Goal: Task Accomplishment & Management: Use online tool/utility

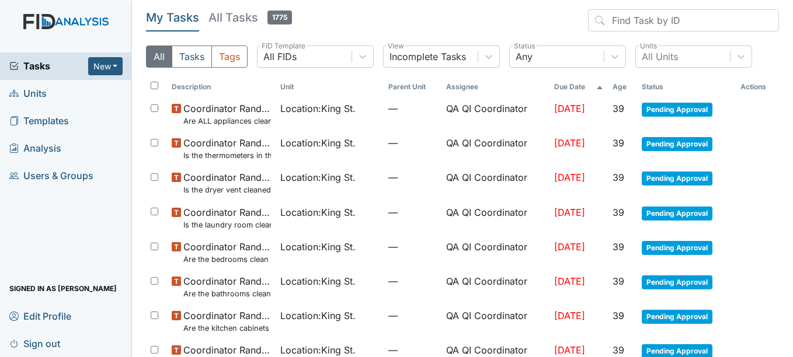
click at [68, 89] on link "Units" at bounding box center [66, 93] width 132 height 27
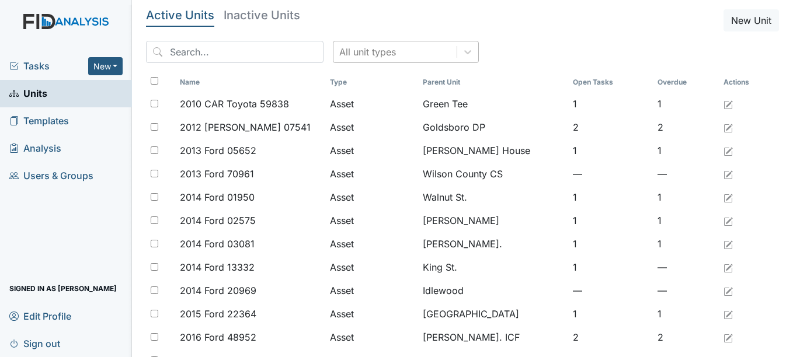
click at [363, 56] on div "All unit types" at bounding box center [367, 52] width 57 height 14
click at [59, 123] on span "Templates" at bounding box center [39, 121] width 60 height 18
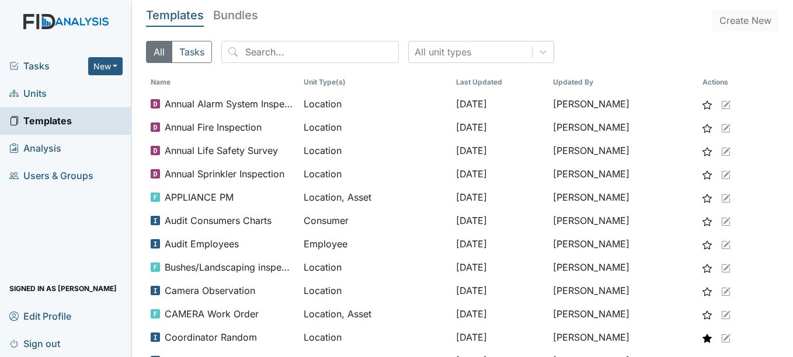
click at [67, 101] on link "Units" at bounding box center [66, 93] width 132 height 27
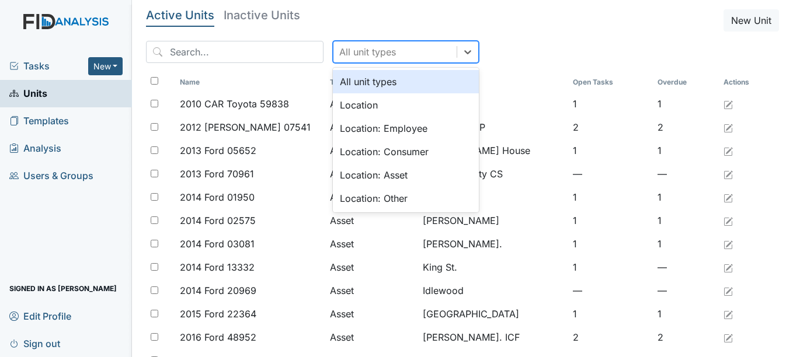
click at [339, 48] on div "All unit types" at bounding box center [367, 52] width 57 height 14
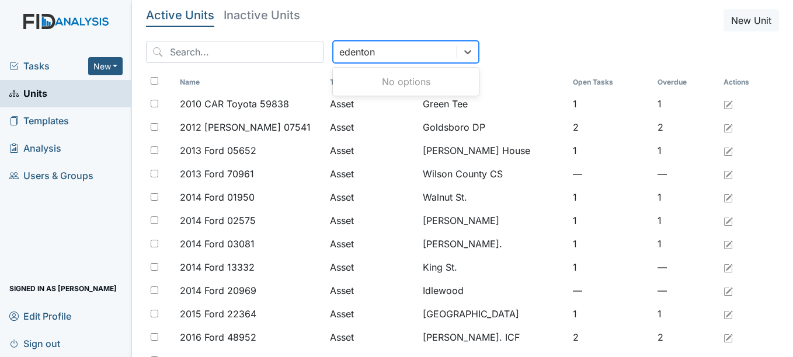
type input "edenton"
click at [361, 54] on div "edenton" at bounding box center [394, 51] width 123 height 21
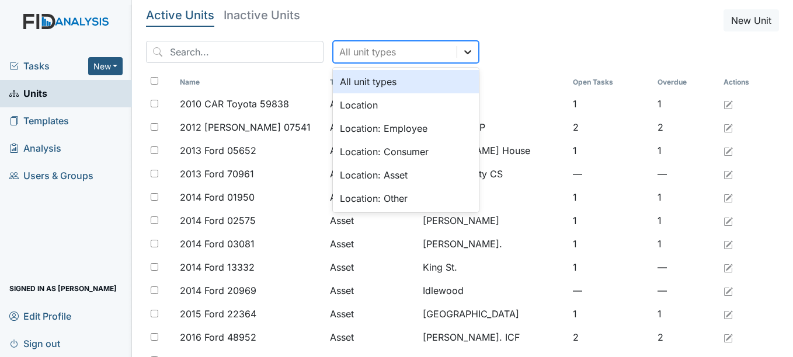
click at [462, 55] on icon at bounding box center [468, 52] width 12 height 12
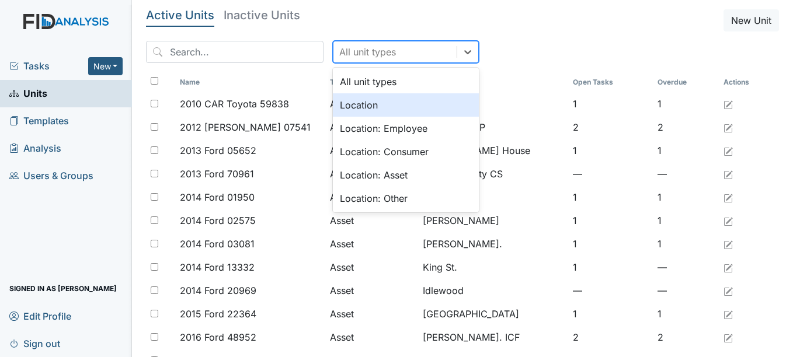
click at [380, 105] on div "Location" at bounding box center [406, 104] width 146 height 23
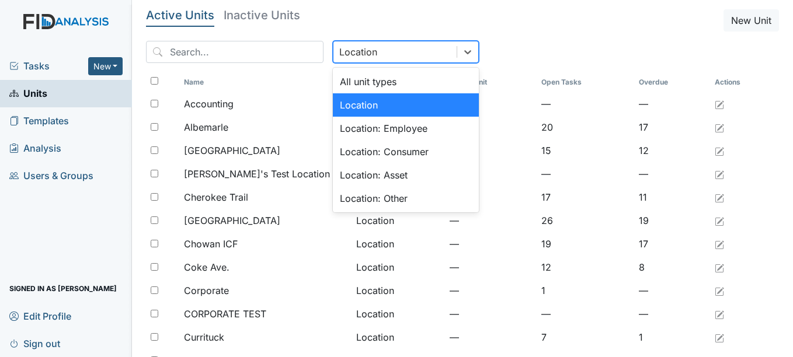
click at [365, 60] on div "Location" at bounding box center [394, 51] width 123 height 21
click at [367, 107] on div "Location" at bounding box center [406, 104] width 146 height 23
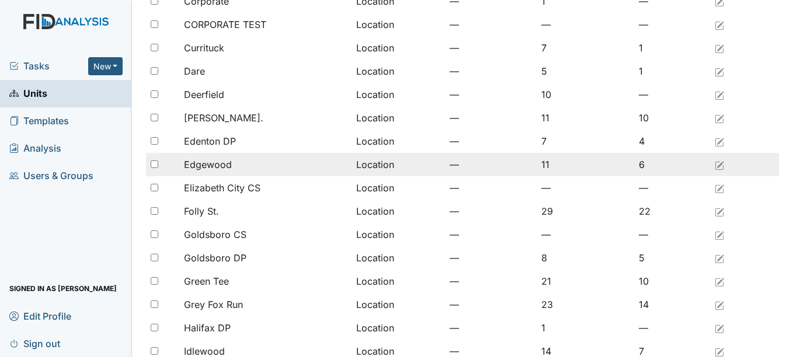
scroll to position [289, 0]
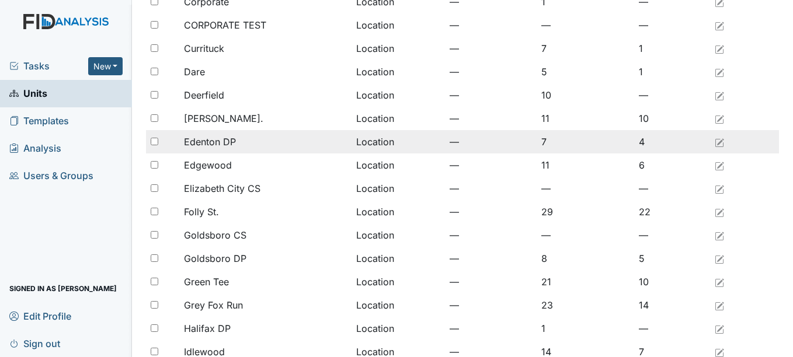
click at [284, 135] on div "Edenton DP" at bounding box center [265, 142] width 163 height 14
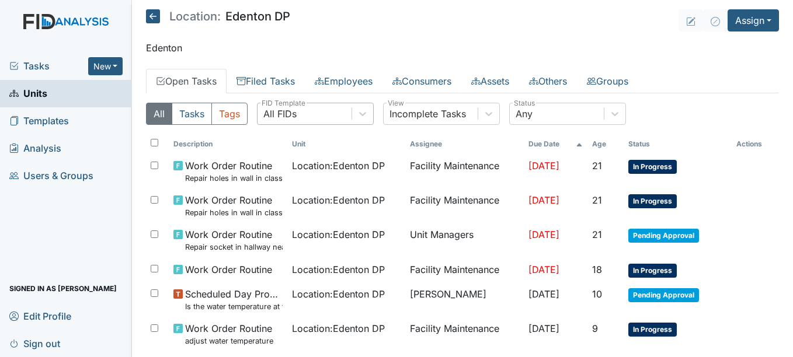
click at [332, 113] on div "All FIDs" at bounding box center [304, 113] width 94 height 21
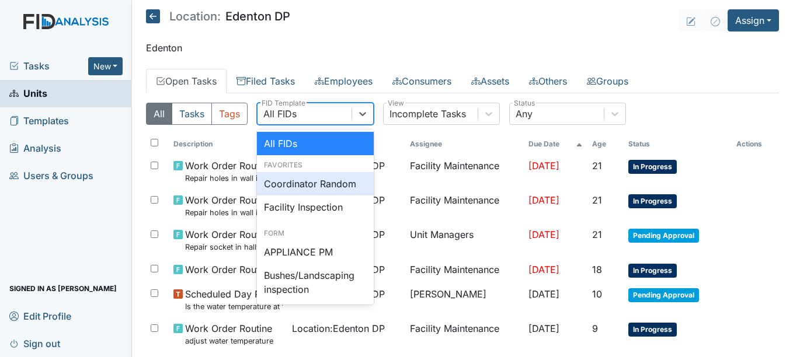
click at [320, 184] on div "Coordinator Random" at bounding box center [315, 183] width 117 height 23
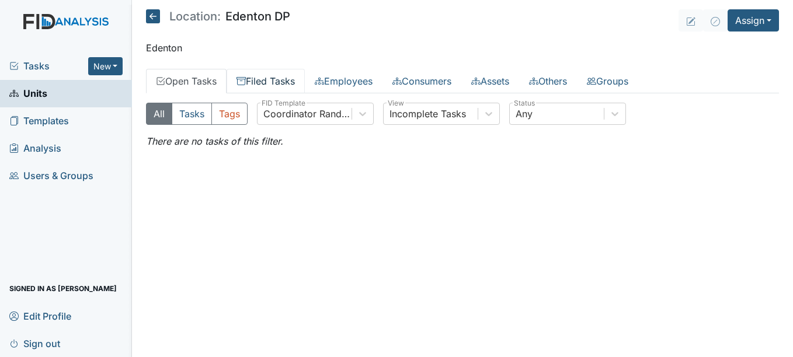
click at [288, 82] on link "Filed Tasks" at bounding box center [266, 81] width 78 height 25
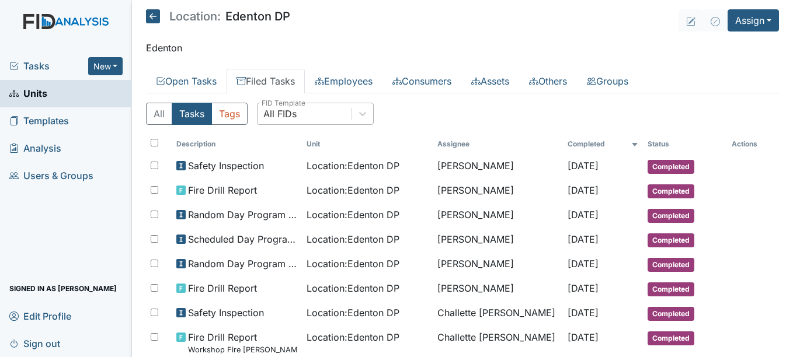
click at [311, 113] on div "All FIDs" at bounding box center [304, 113] width 94 height 21
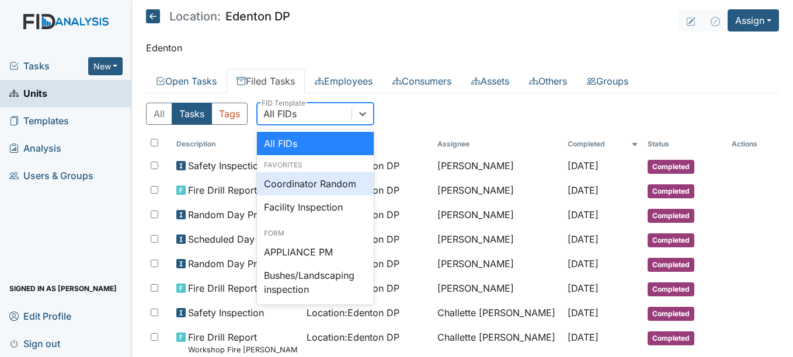
click at [316, 185] on div "Coordinator Random" at bounding box center [315, 183] width 117 height 23
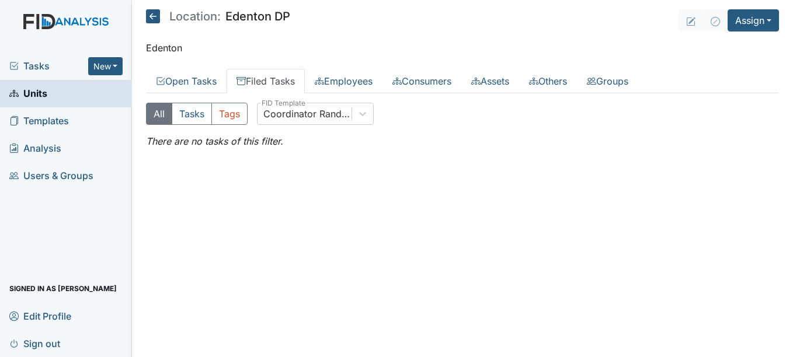
click at [283, 89] on link "Filed Tasks" at bounding box center [266, 81] width 78 height 25
click at [307, 119] on div "Coordinator Random" at bounding box center [307, 114] width 89 height 14
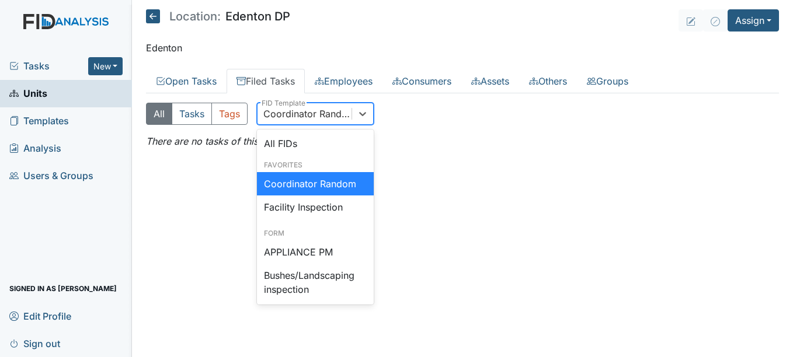
scroll to position [689, 0]
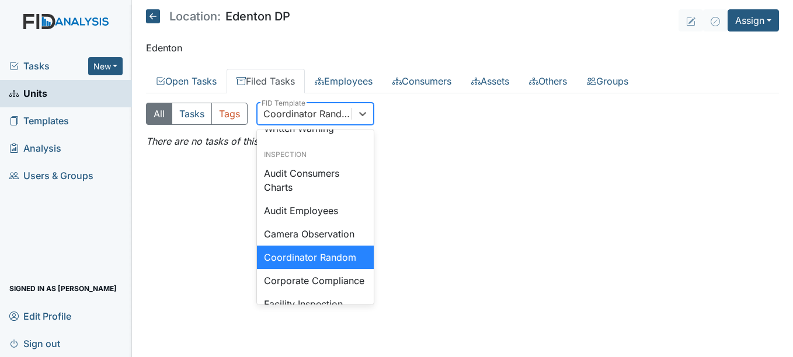
click at [328, 269] on div "Coordinator Random" at bounding box center [315, 257] width 117 height 23
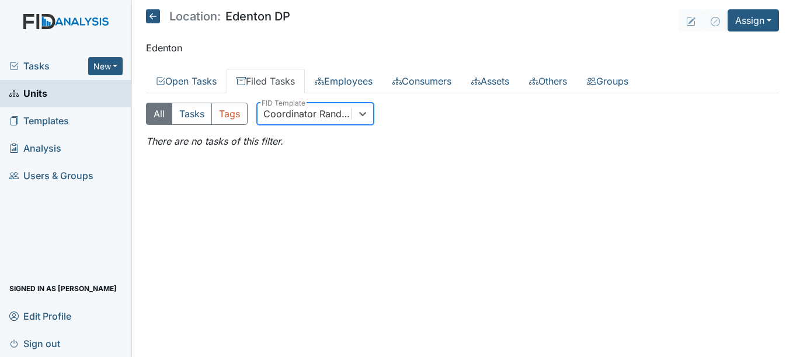
click at [83, 100] on link "Units" at bounding box center [66, 93] width 132 height 27
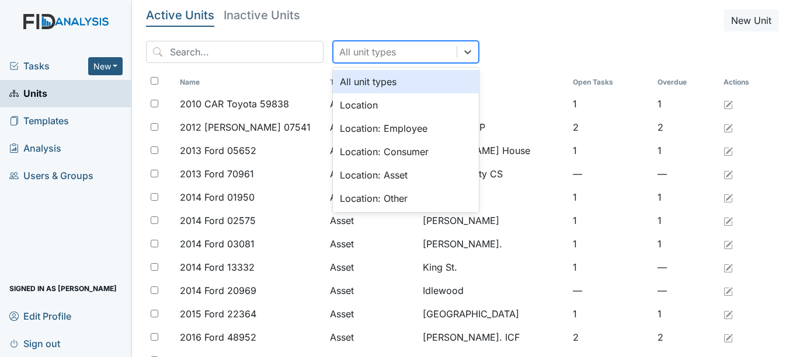
click at [339, 54] on div "All unit types" at bounding box center [367, 52] width 57 height 14
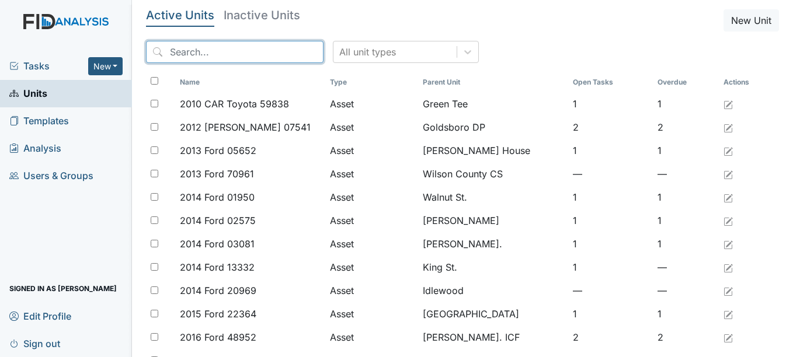
click at [248, 46] on input "search" at bounding box center [234, 52] width 177 height 22
click at [349, 53] on div "All unit types" at bounding box center [367, 52] width 57 height 14
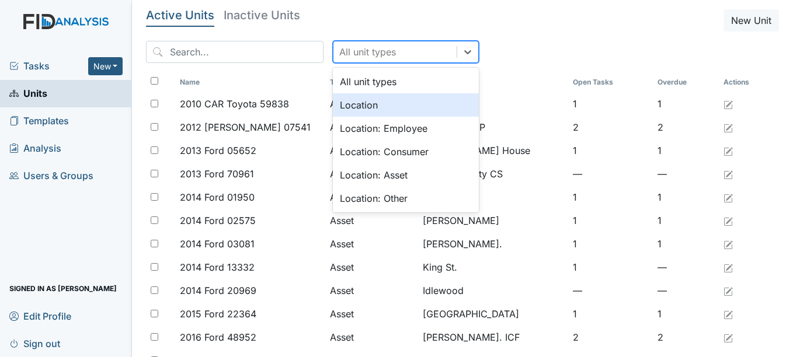
click at [358, 114] on div "Location" at bounding box center [406, 104] width 146 height 23
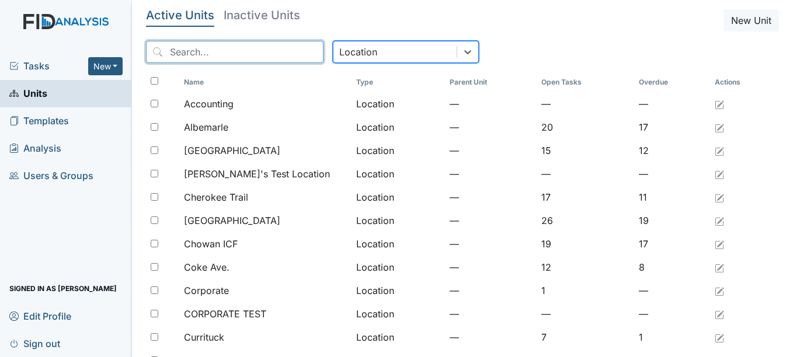
click at [288, 58] on input "search" at bounding box center [234, 52] width 177 height 22
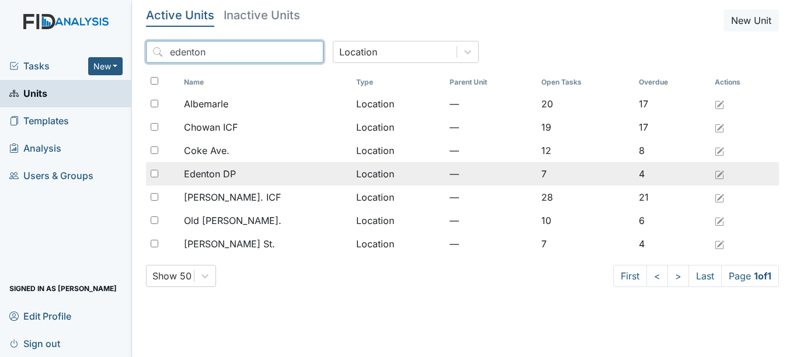
type input "edenton"
click at [255, 174] on div "Edenton DP" at bounding box center [265, 174] width 163 height 14
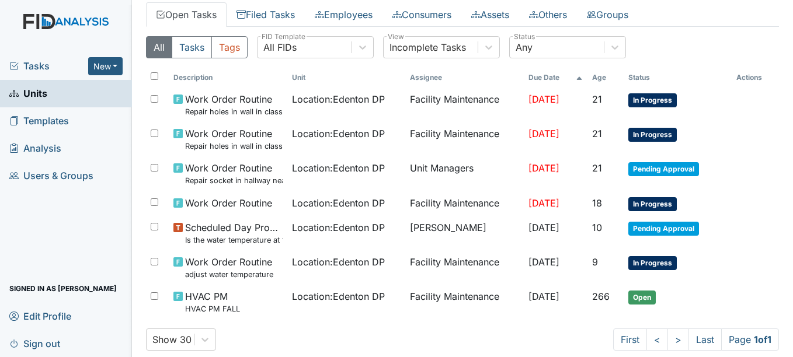
scroll to position [88, 0]
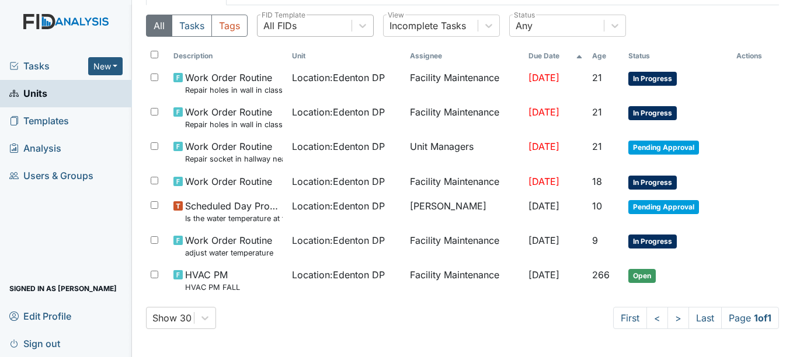
click at [318, 30] on div "All FIDs" at bounding box center [304, 25] width 94 height 21
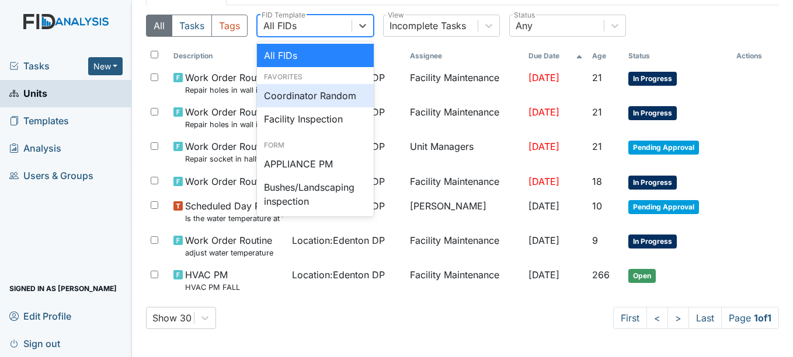
click at [309, 93] on div "Coordinator Random" at bounding box center [315, 95] width 117 height 23
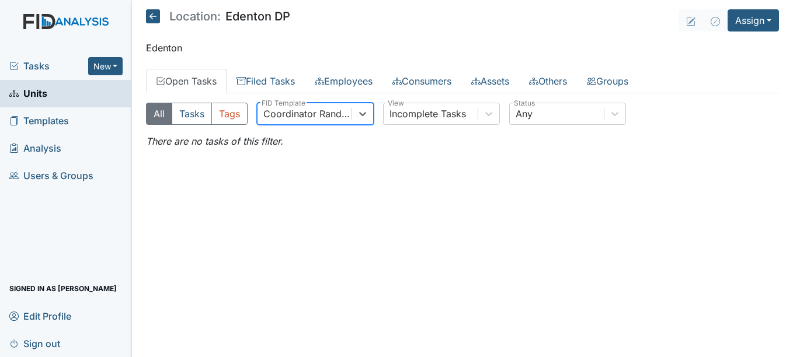
scroll to position [0, 0]
drag, startPoint x: 150, startPoint y: 9, endPoint x: 147, endPoint y: 18, distance: 8.7
click at [147, 18] on icon at bounding box center [153, 16] width 14 height 14
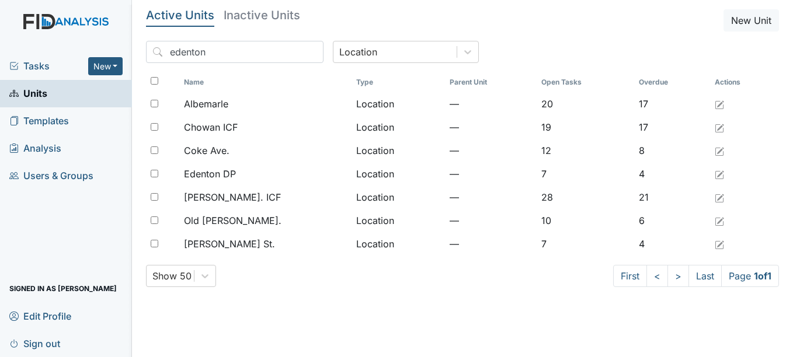
click at [147, 18] on h5 "Active Units" at bounding box center [180, 15] width 68 height 12
click at [78, 98] on link "Units" at bounding box center [66, 93] width 132 height 27
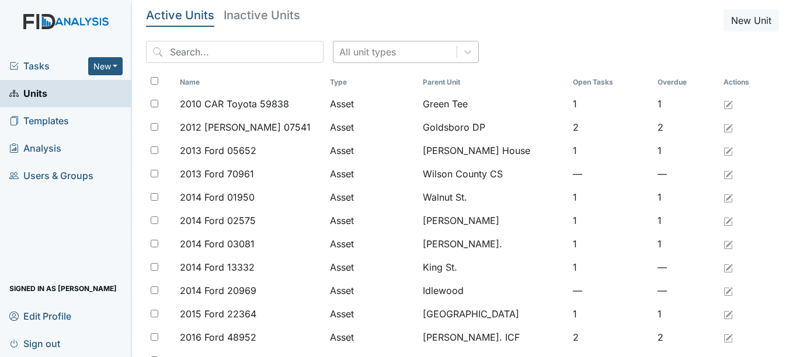
click at [339, 57] on div "All unit types" at bounding box center [367, 52] width 57 height 14
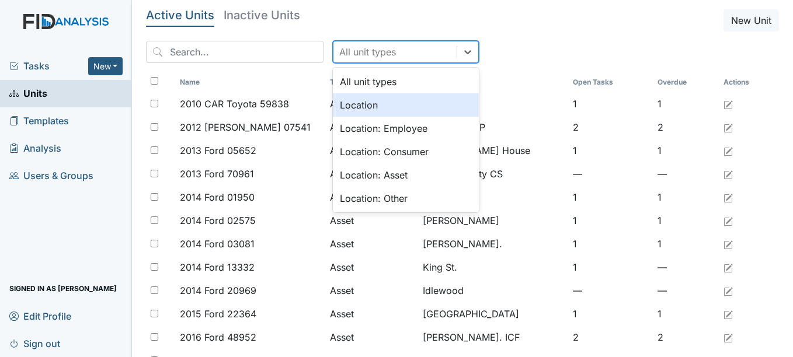
click at [336, 106] on div "Location" at bounding box center [406, 104] width 146 height 23
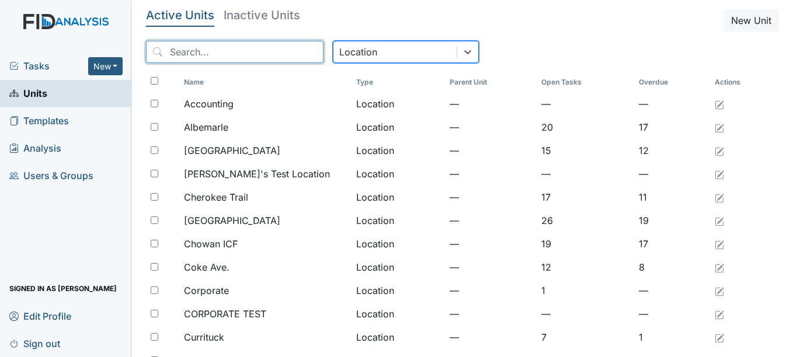
click at [206, 60] on input "search" at bounding box center [234, 52] width 177 height 22
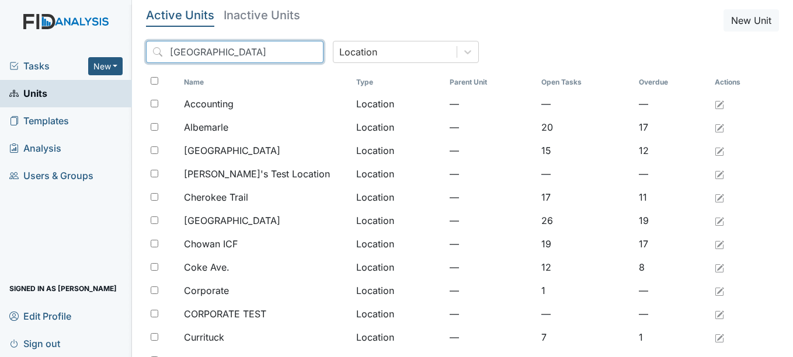
type input "goldsboro"
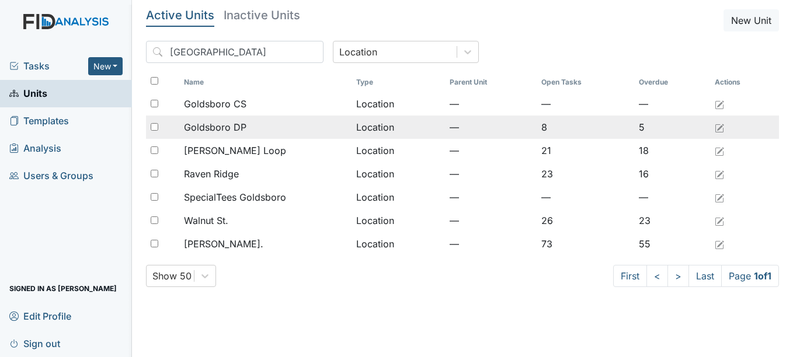
click at [220, 129] on span "Goldsboro DP" at bounding box center [215, 127] width 62 height 14
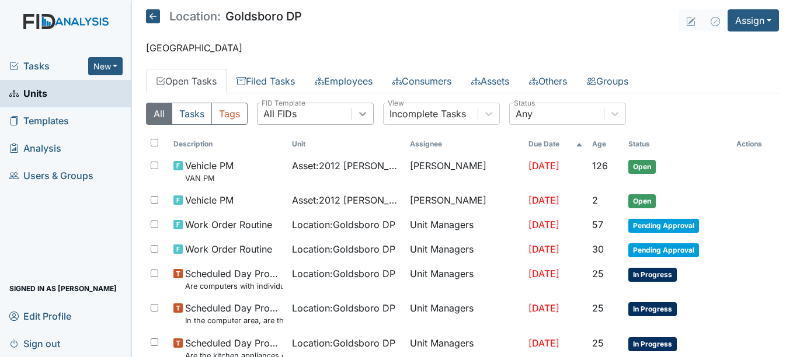
click at [360, 119] on icon at bounding box center [363, 114] width 12 height 12
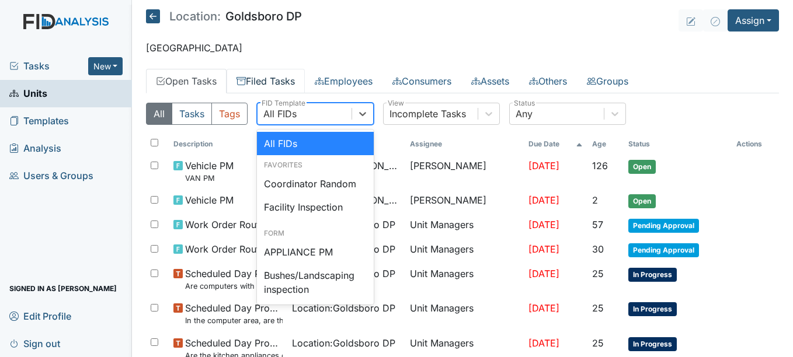
click at [293, 87] on link "Filed Tasks" at bounding box center [266, 81] width 78 height 25
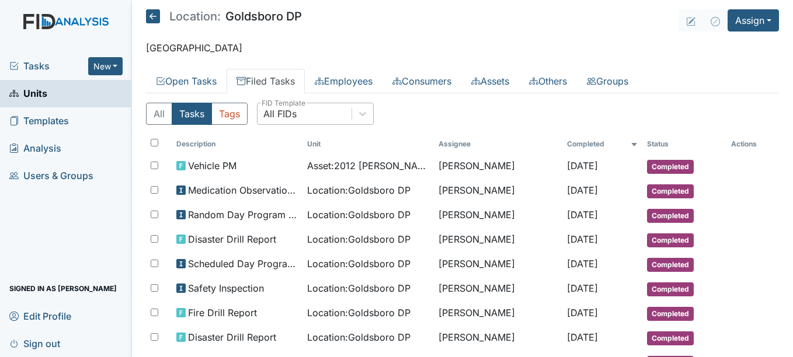
click at [312, 116] on div "All FIDs" at bounding box center [304, 113] width 94 height 21
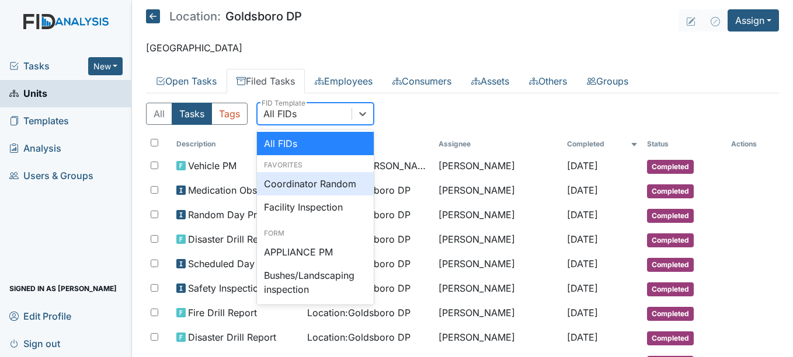
click at [316, 185] on div "Coordinator Random" at bounding box center [315, 183] width 117 height 23
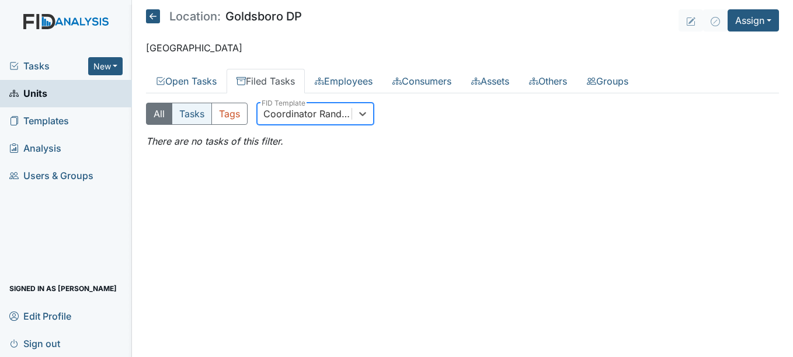
click at [205, 111] on button "Tasks" at bounding box center [192, 114] width 40 height 22
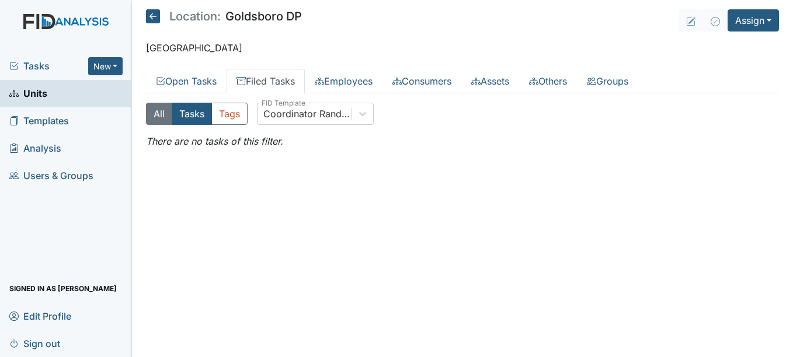
click at [165, 114] on button "All" at bounding box center [159, 114] width 26 height 22
click at [156, 13] on icon at bounding box center [153, 16] width 14 height 14
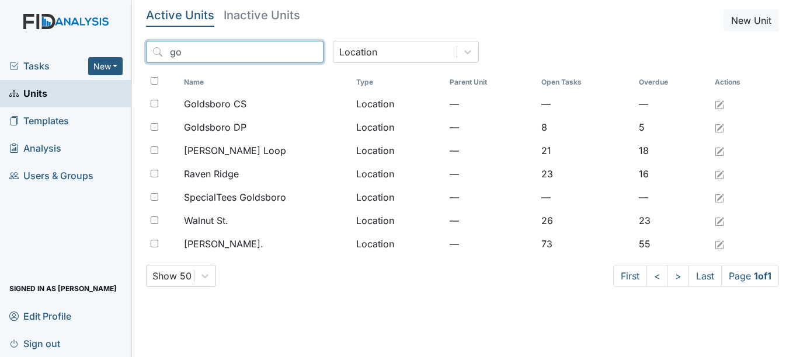
type input "g"
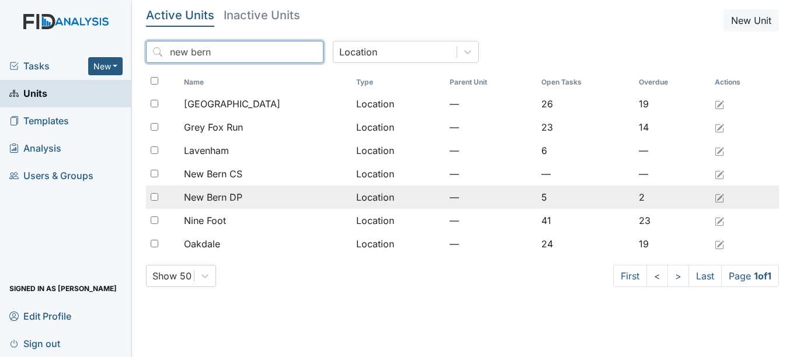
type input "new bern"
click at [230, 196] on span "New Bern DP" at bounding box center [213, 197] width 58 height 14
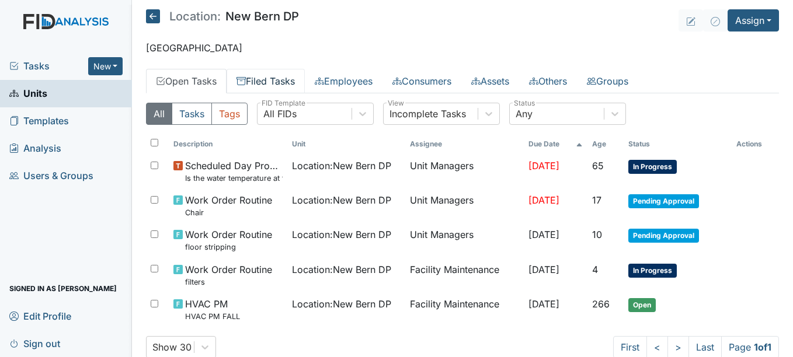
click at [287, 74] on link "Filed Tasks" at bounding box center [266, 81] width 78 height 25
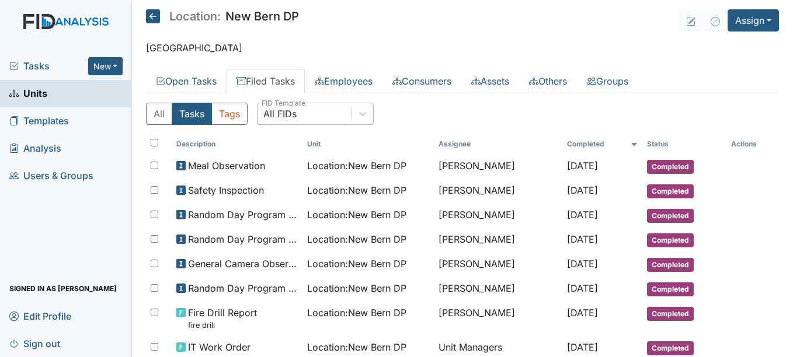
click at [336, 115] on div "All FIDs" at bounding box center [304, 113] width 94 height 21
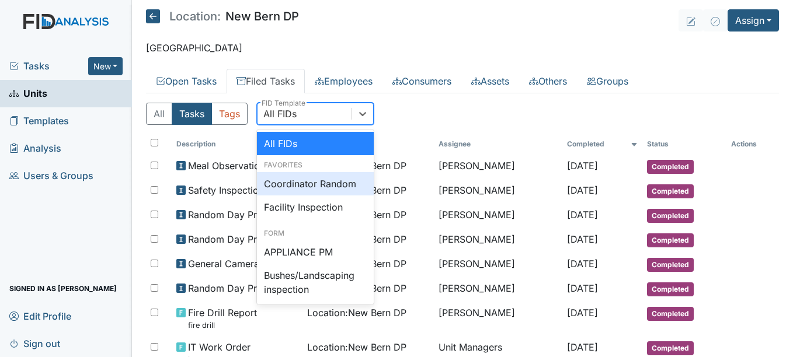
click at [312, 184] on div "Coordinator Random" at bounding box center [315, 183] width 117 height 23
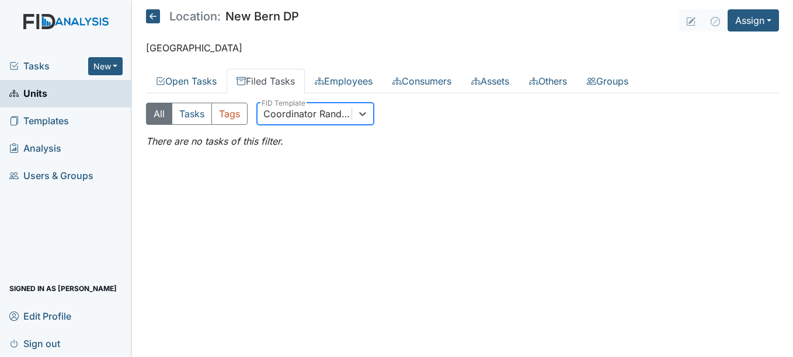
click at [154, 15] on icon at bounding box center [153, 16] width 14 height 14
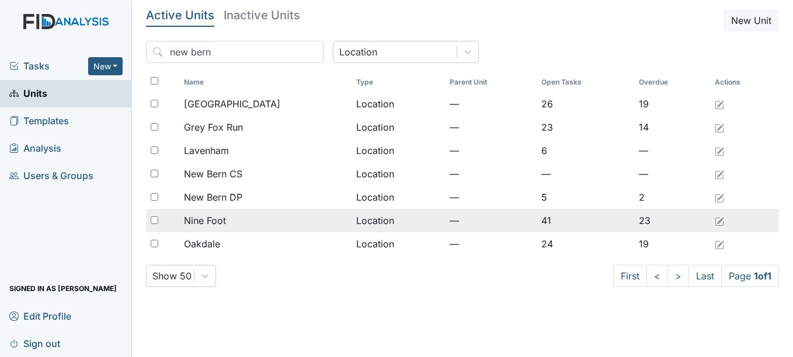
click at [316, 219] on div "Nine Foot" at bounding box center [265, 221] width 163 height 14
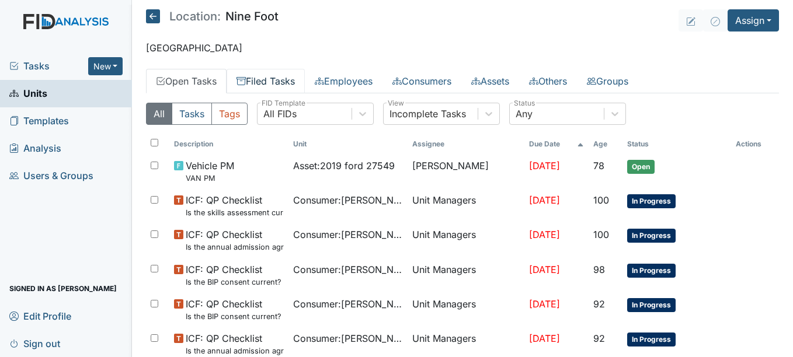
click at [285, 88] on link "Filed Tasks" at bounding box center [266, 81] width 78 height 25
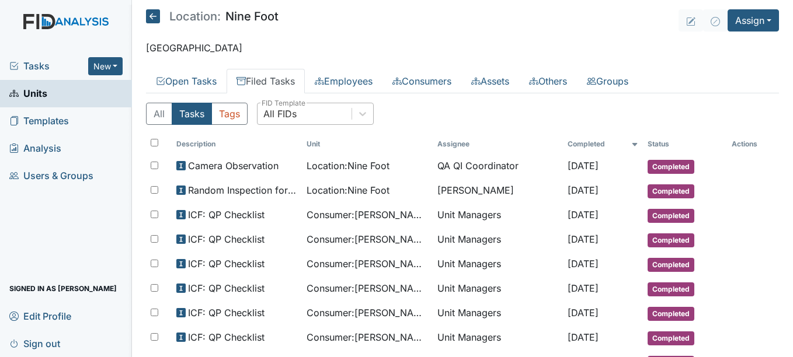
click at [343, 117] on div "All FIDs" at bounding box center [304, 113] width 94 height 21
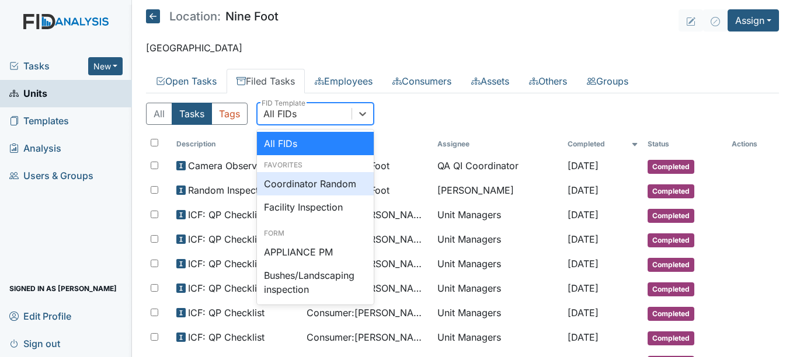
click at [323, 188] on div "Coordinator Random" at bounding box center [315, 183] width 117 height 23
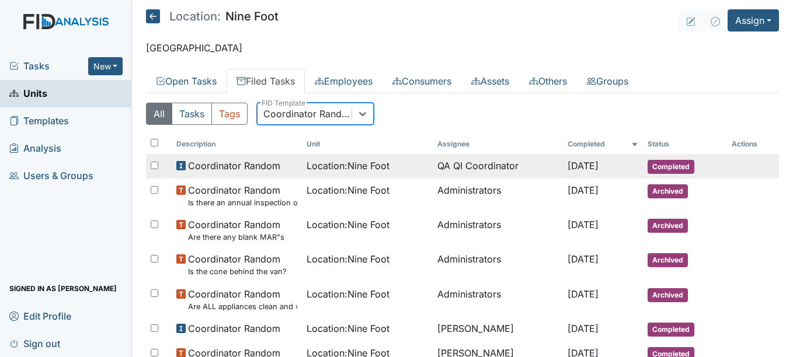
click at [344, 162] on span "Location : Nine Foot" at bounding box center [348, 166] width 83 height 14
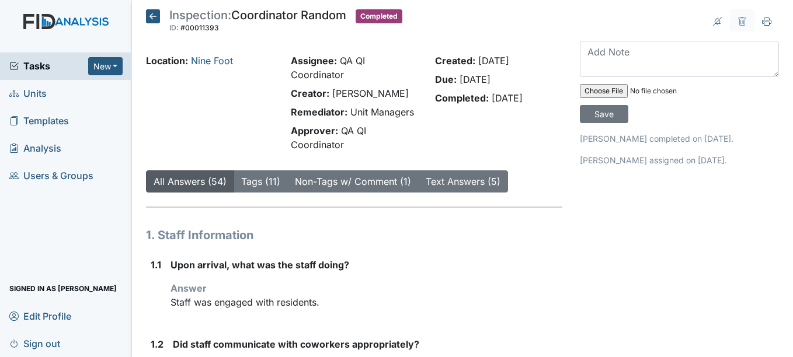
click at [221, 180] on link "All Answers (54)" at bounding box center [190, 182] width 73 height 12
click at [110, 69] on button "New" at bounding box center [105, 66] width 35 height 18
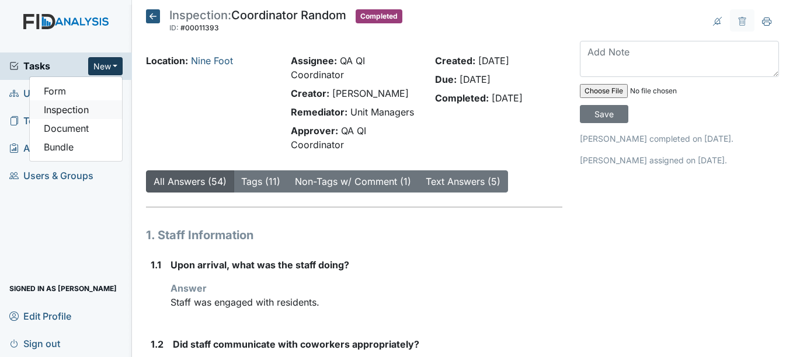
click at [86, 107] on link "Inspection" at bounding box center [76, 109] width 92 height 19
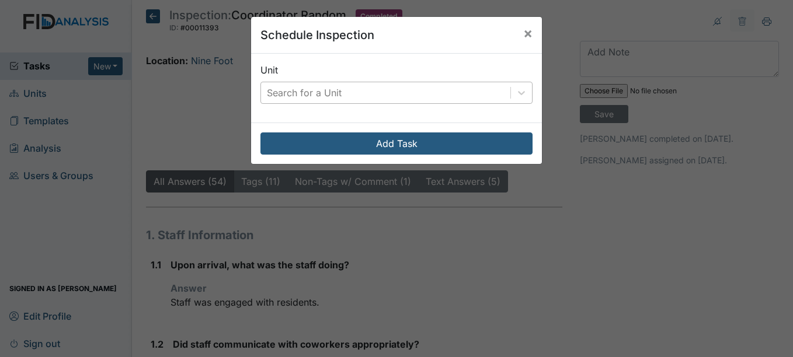
click at [293, 97] on div "Search for a Unit" at bounding box center [304, 93] width 75 height 14
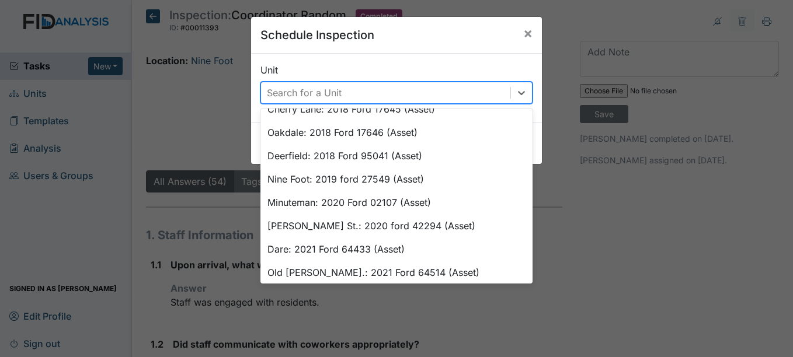
scroll to position [518, 0]
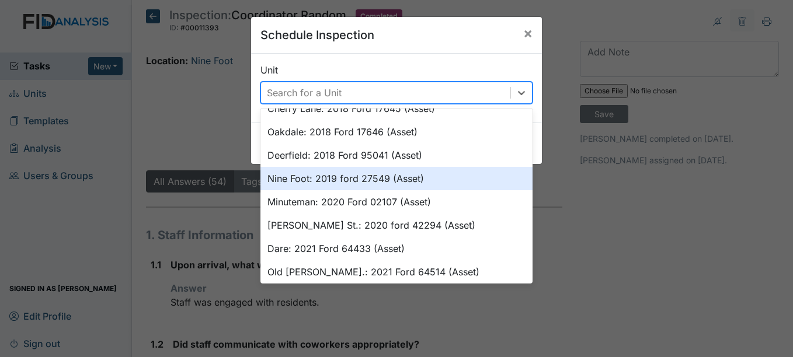
click at [326, 167] on div "Nine Foot: 2019 ford 27549 (Asset)" at bounding box center [396, 178] width 272 height 23
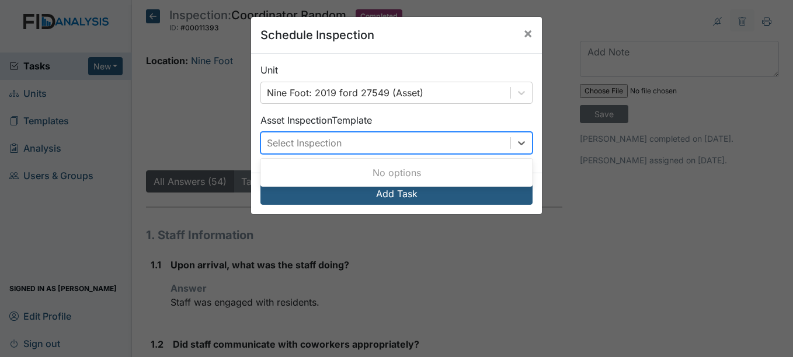
click at [339, 151] on div "Select Inspection" at bounding box center [385, 143] width 249 height 21
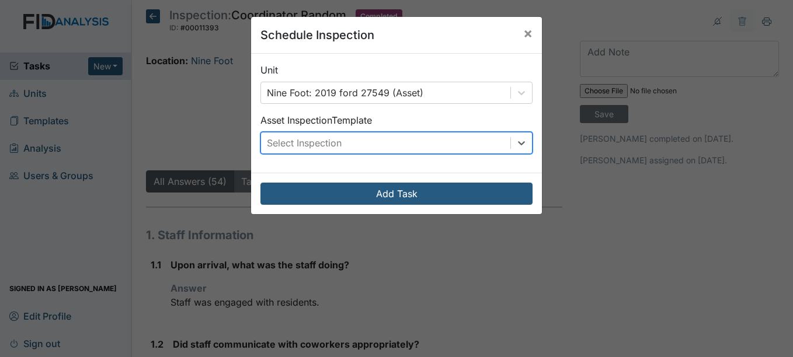
click at [349, 147] on div "Select Inspection" at bounding box center [385, 143] width 249 height 21
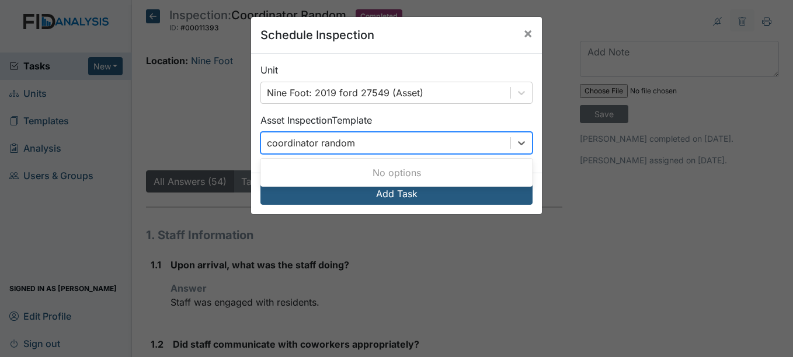
type input "coordinator random"
click at [260, 183] on button "Add Task" at bounding box center [396, 194] width 272 height 22
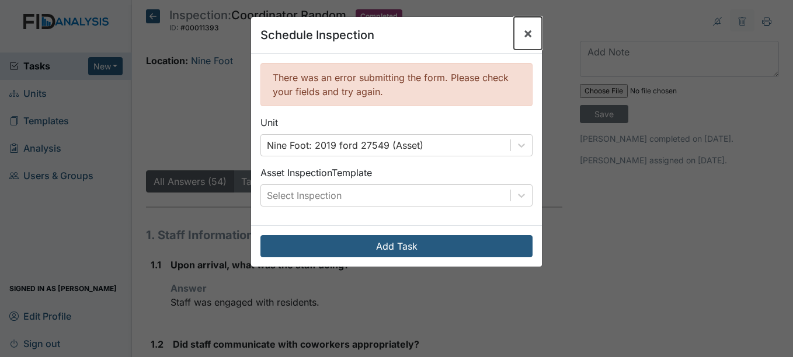
click at [525, 34] on span "×" at bounding box center [527, 33] width 9 height 17
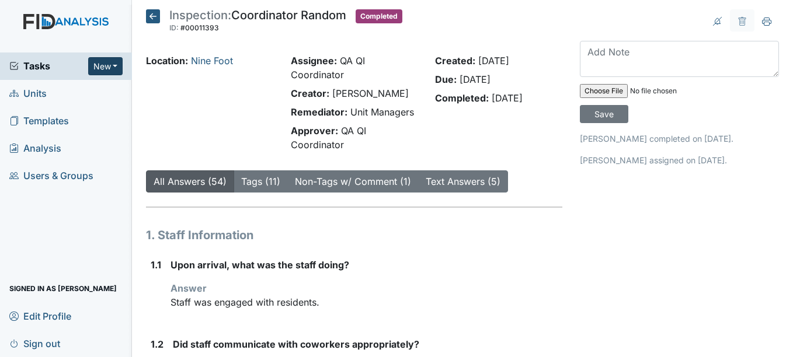
click at [114, 72] on button "New" at bounding box center [105, 66] width 35 height 18
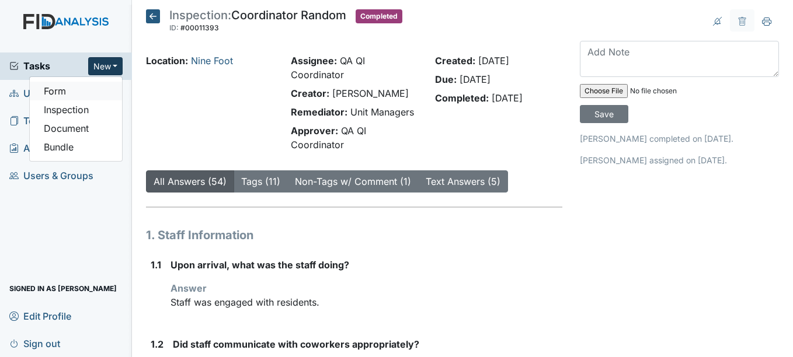
click at [72, 94] on link "Form" at bounding box center [76, 91] width 92 height 19
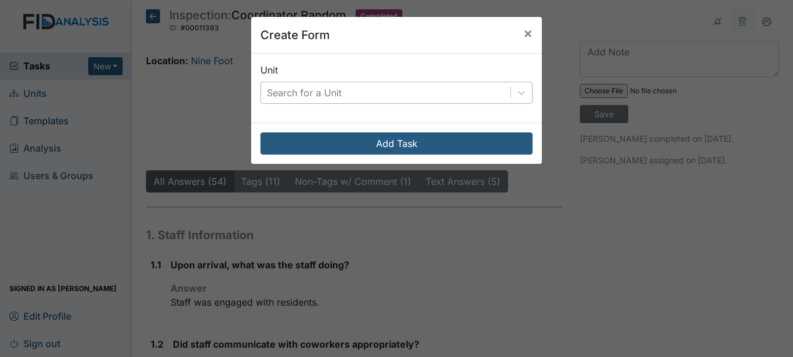
click at [286, 93] on div "Search for a Unit" at bounding box center [304, 93] width 75 height 14
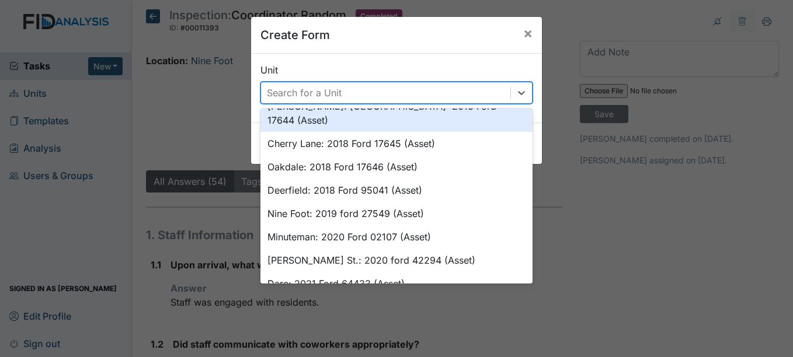
scroll to position [484, 0]
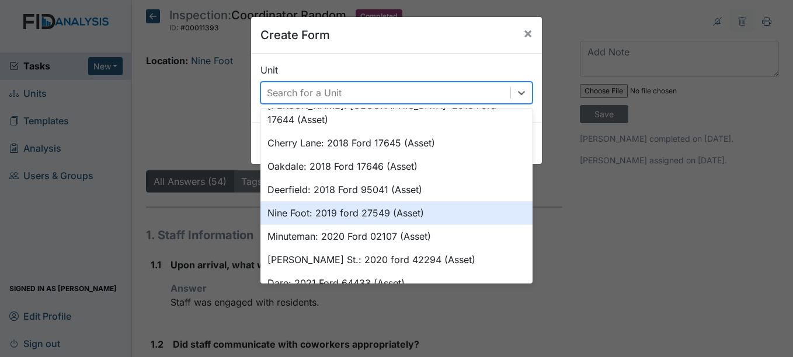
click at [363, 201] on div "Nine Foot: 2019 ford 27549 (Asset)" at bounding box center [396, 212] width 272 height 23
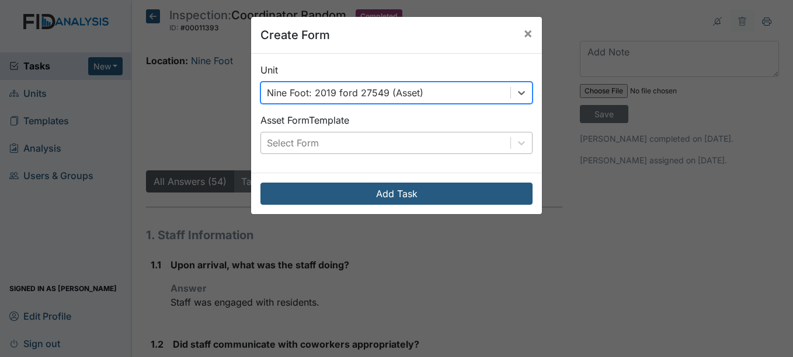
click at [360, 147] on div "Select Form" at bounding box center [385, 143] width 249 height 21
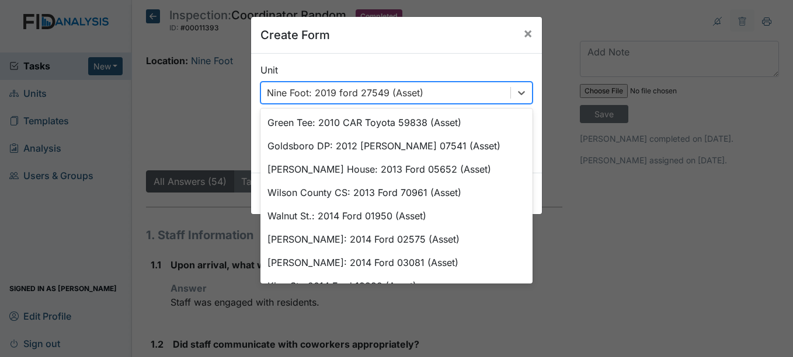
click at [504, 97] on div "Nine Foot: 2019 ford 27549 (Asset)" at bounding box center [385, 92] width 249 height 21
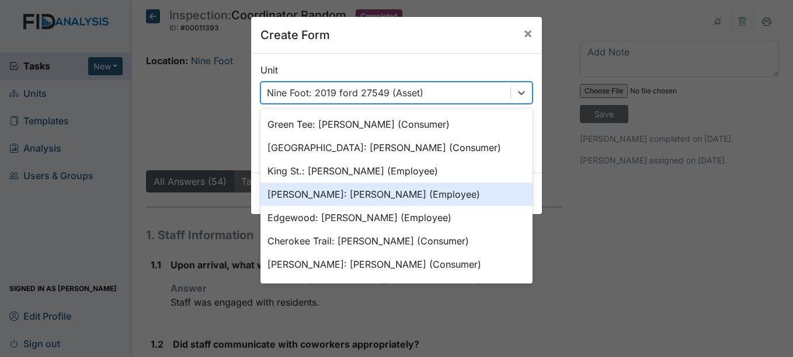
scroll to position [997, 0]
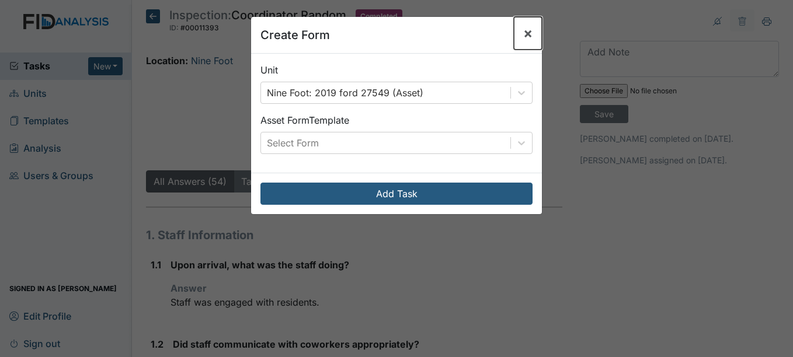
click at [528, 29] on span "×" at bounding box center [527, 33] width 9 height 17
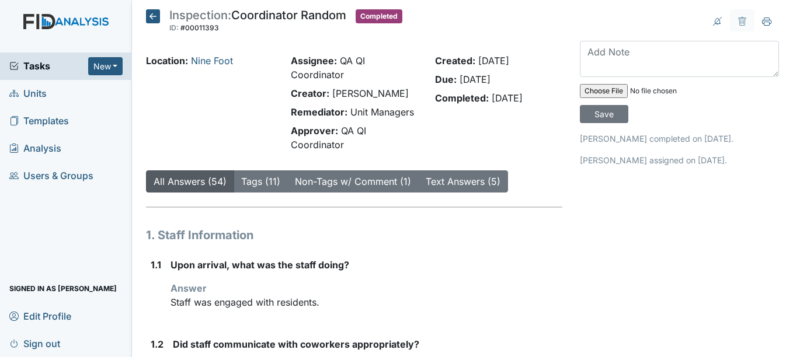
click at [79, 99] on link "Units" at bounding box center [66, 93] width 132 height 27
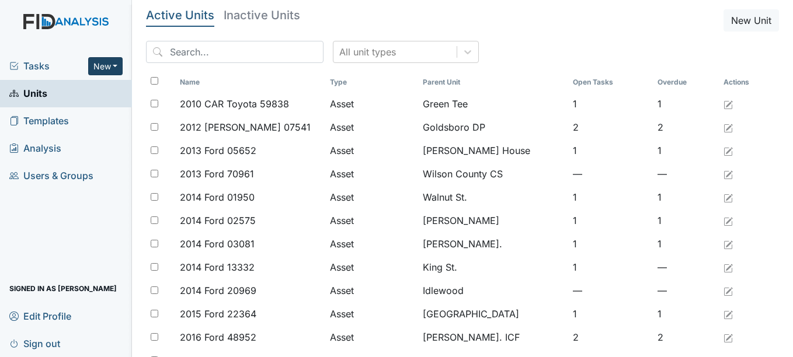
click at [114, 67] on button "New" at bounding box center [105, 66] width 35 height 18
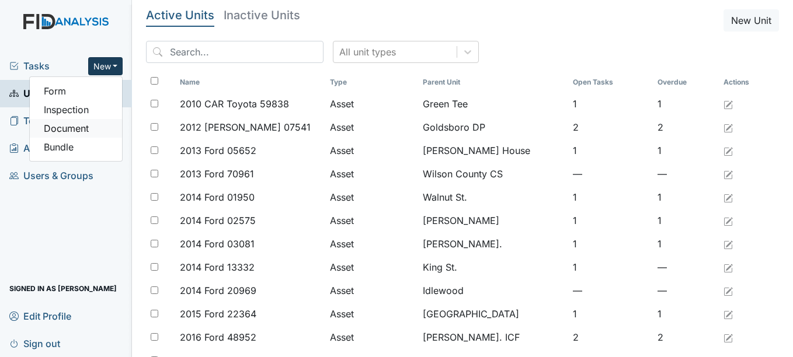
click at [89, 124] on link "Document" at bounding box center [76, 128] width 92 height 19
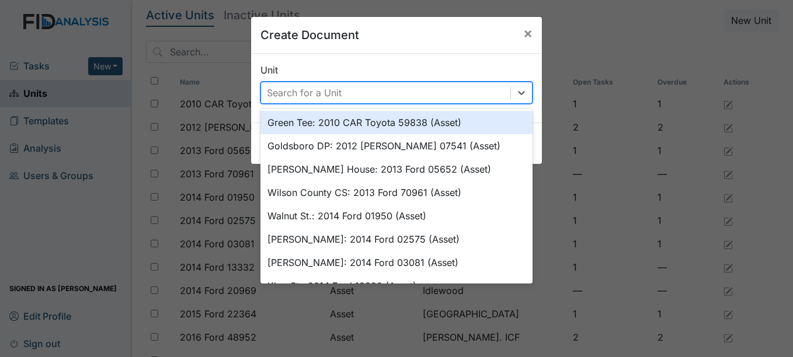
click at [337, 96] on div "Search for a Unit" at bounding box center [385, 92] width 249 height 21
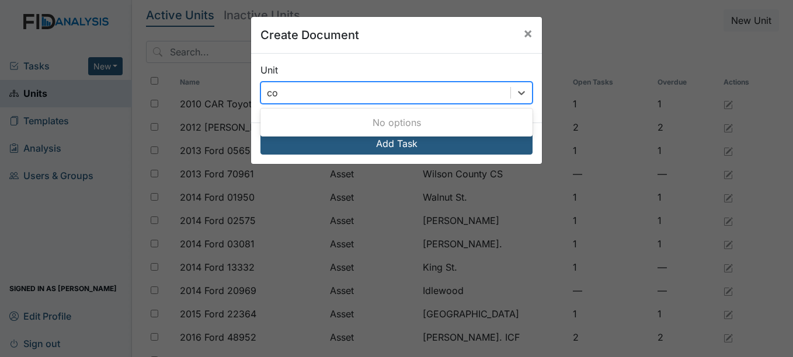
type input "c"
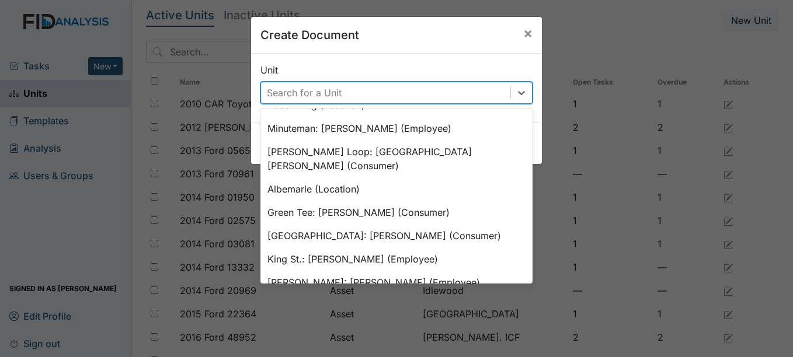
scroll to position [896, 0]
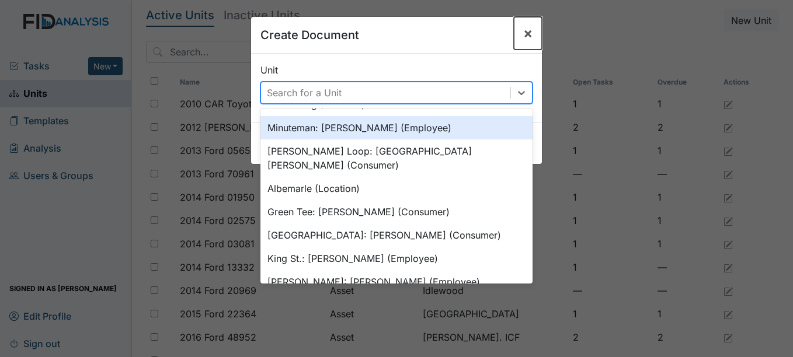
click at [523, 34] on span "×" at bounding box center [527, 33] width 9 height 17
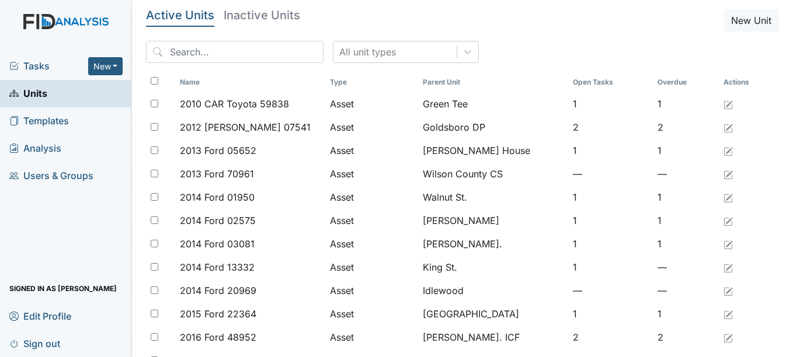
click at [79, 92] on link "Units" at bounding box center [66, 93] width 132 height 27
click at [103, 69] on button "New" at bounding box center [105, 66] width 35 height 18
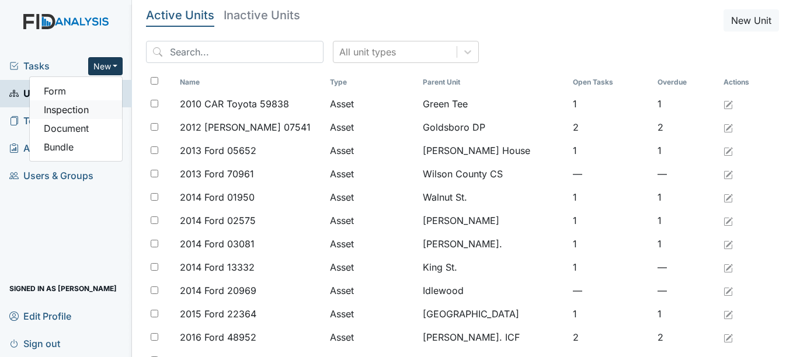
click at [88, 106] on link "Inspection" at bounding box center [76, 109] width 92 height 19
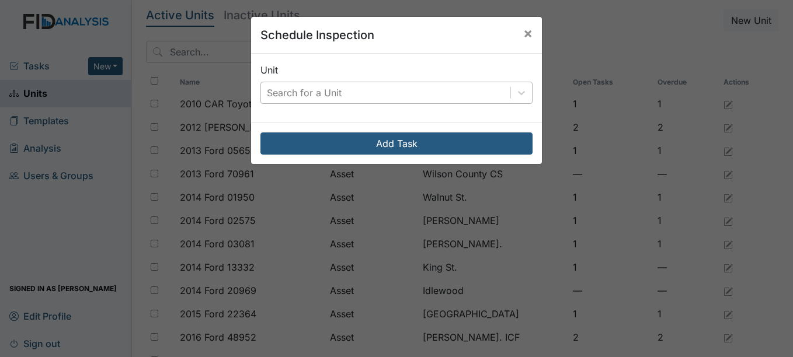
click at [323, 95] on div "Search for a Unit" at bounding box center [304, 93] width 75 height 14
click at [527, 33] on span "×" at bounding box center [527, 33] width 9 height 17
